Goal: Information Seeking & Learning: Check status

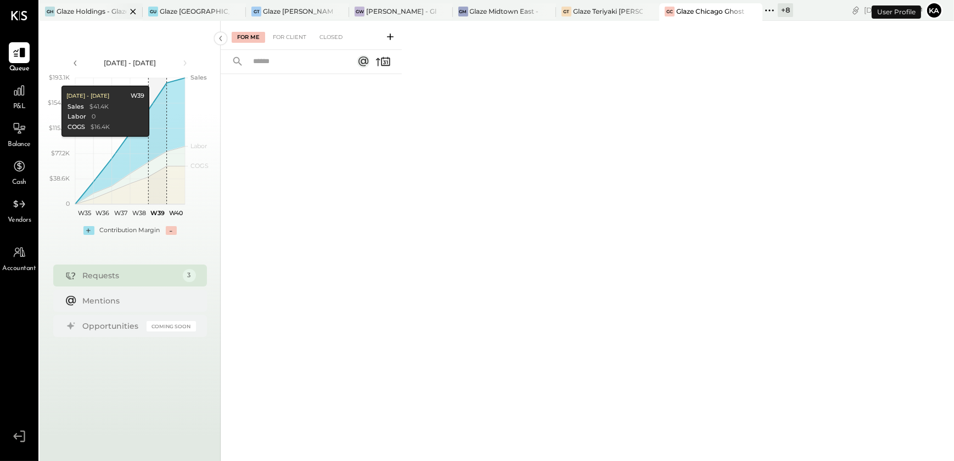
click at [88, 9] on div "Glaze Holdings - Glaze Teriyaki Holdings LLC" at bounding box center [92, 11] width 70 height 9
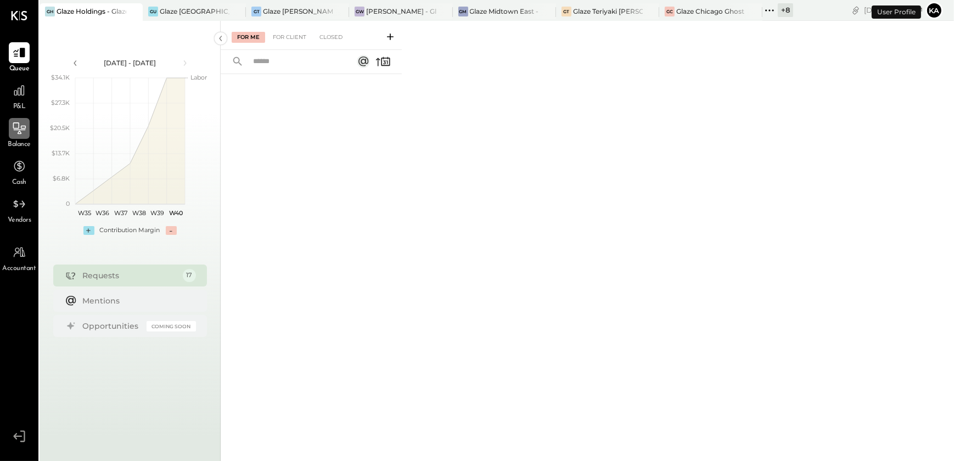
click at [15, 128] on icon at bounding box center [19, 128] width 14 height 14
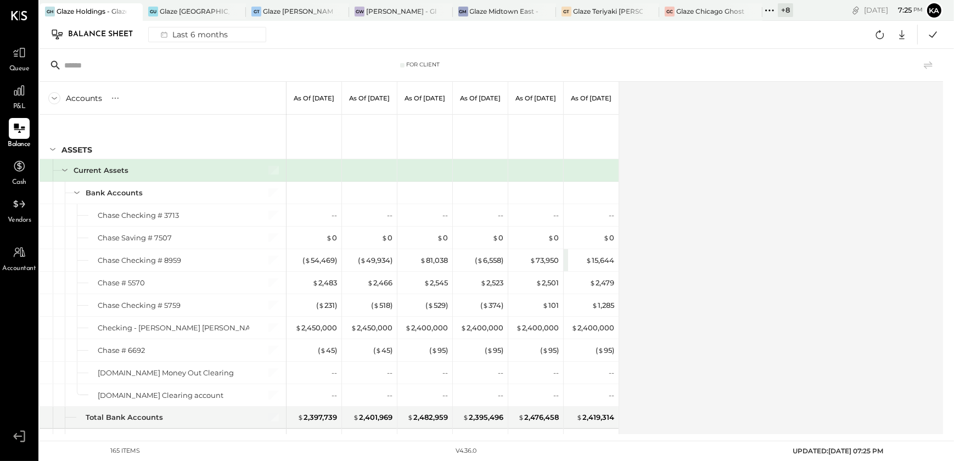
click at [721, 218] on div "Accounts S GL As of [DATE] As of [DATE] As of [DATE] As of [DATE] As of [DATE] …" at bounding box center [492, 258] width 905 height 352
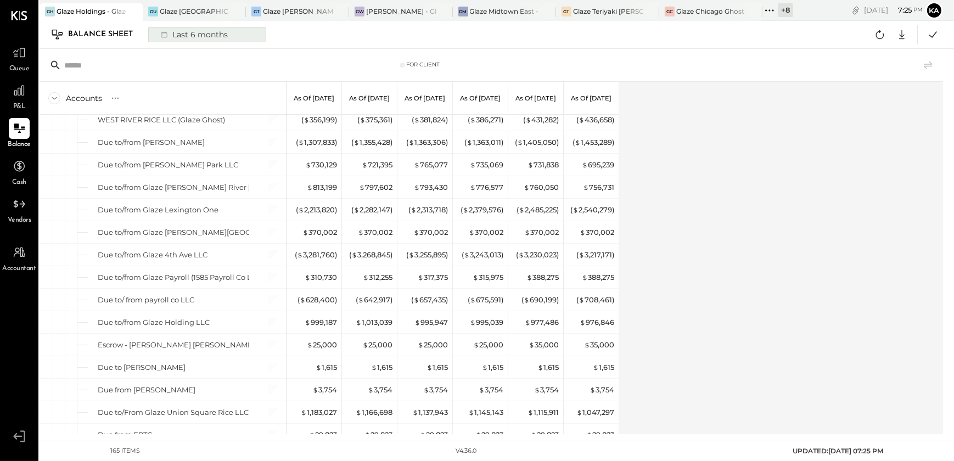
click at [198, 31] on div "Last 6 months" at bounding box center [193, 34] width 78 height 14
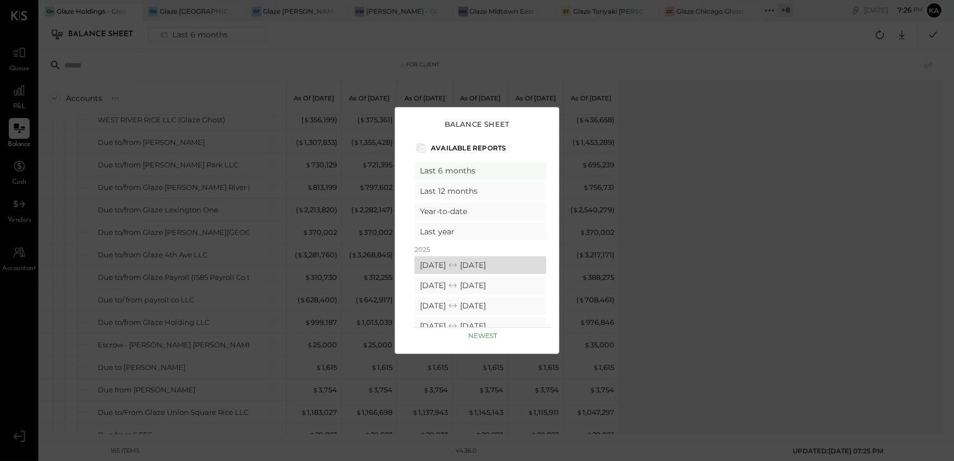
scroll to position [0, 0]
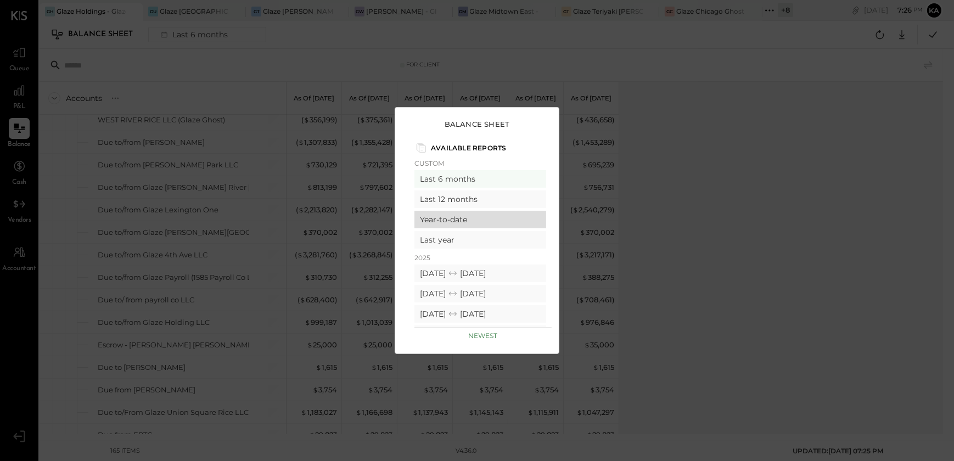
click at [476, 219] on div "Year-to-date" at bounding box center [480, 220] width 132 height 18
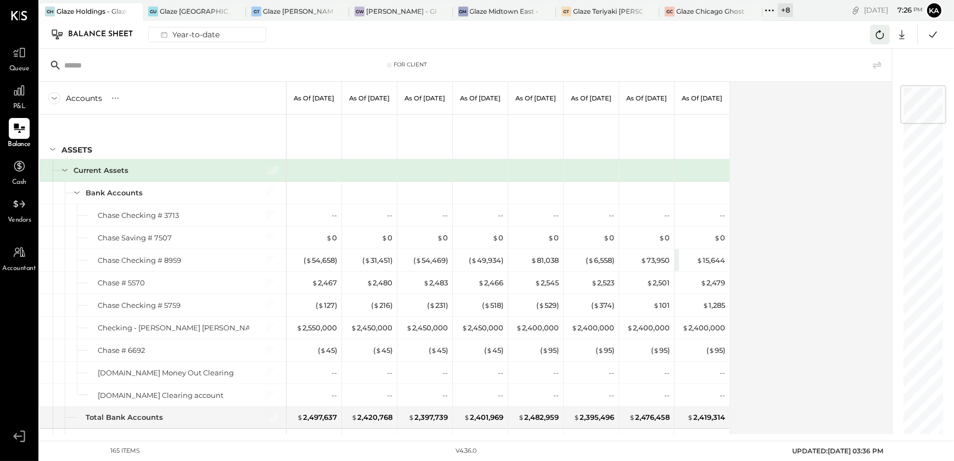
click at [878, 34] on icon at bounding box center [879, 34] width 14 height 14
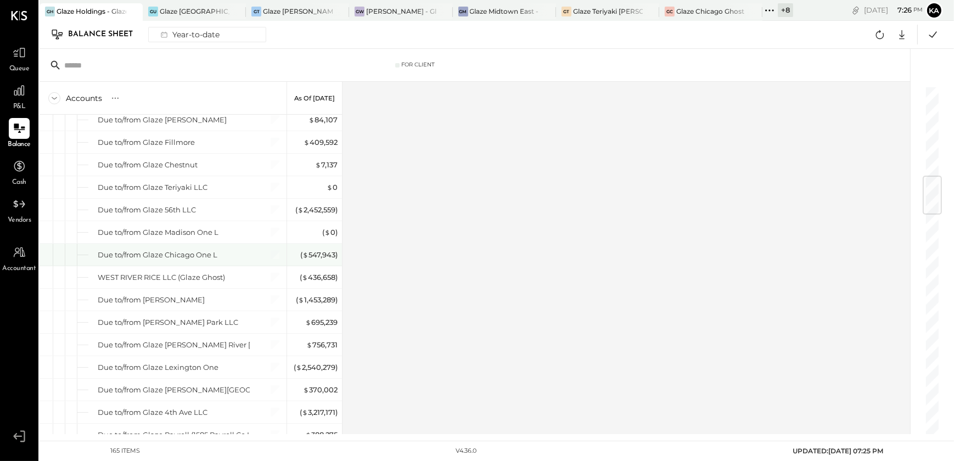
scroll to position [997, 0]
